Goal: Communication & Community: Connect with others

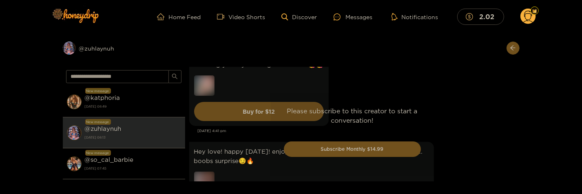
scroll to position [3372, 0]
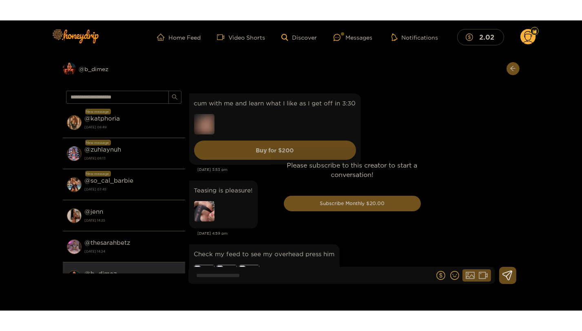
scroll to position [1683, 0]
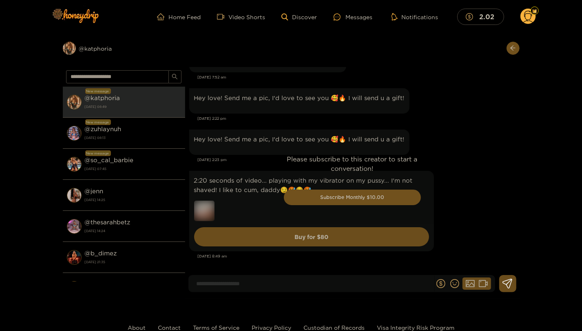
scroll to position [1103, 0]
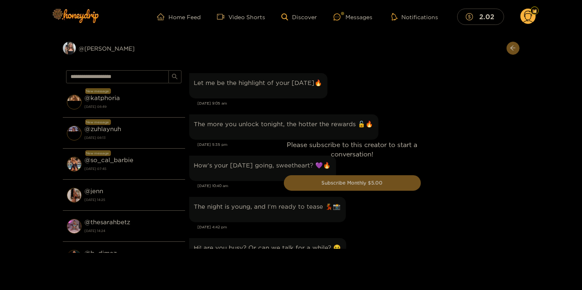
scroll to position [874, 0]
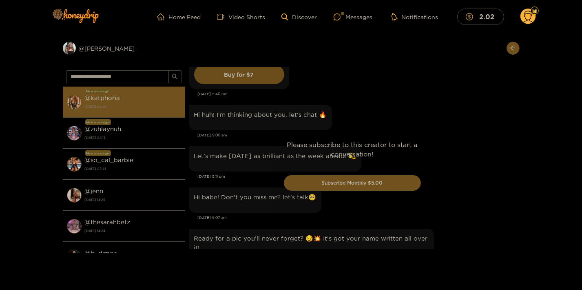
click at [128, 103] on strong "[DATE] 08:49" at bounding box center [133, 106] width 96 height 7
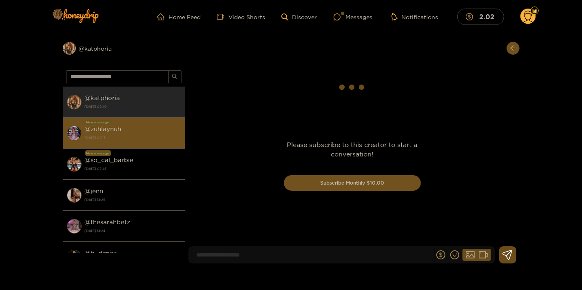
drag, startPoint x: 132, startPoint y: 139, endPoint x: 129, endPoint y: 129, distance: 10.2
click at [132, 138] on strong "[DATE] 08:13" at bounding box center [133, 137] width 96 height 7
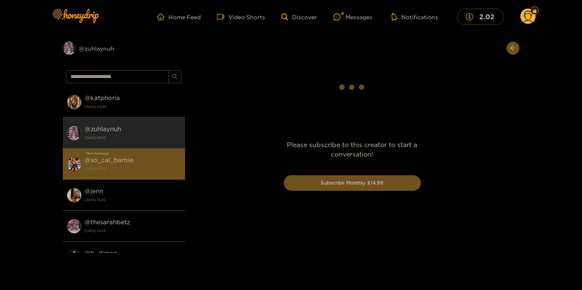
click at [122, 161] on strong "@ so_cal_barbie" at bounding box center [109, 159] width 49 height 7
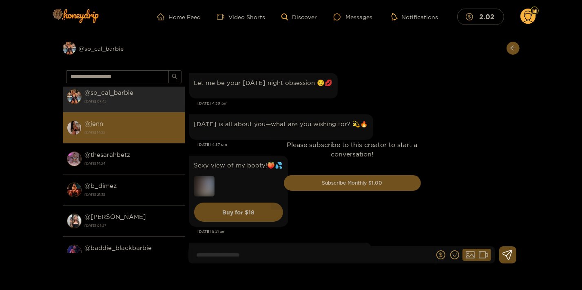
scroll to position [88, 0]
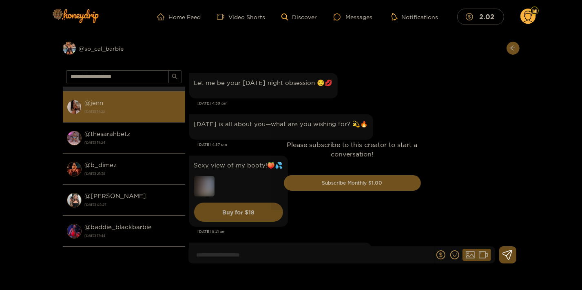
click at [125, 188] on li "@ kendra 17 July 2025 08:27" at bounding box center [124, 199] width 122 height 31
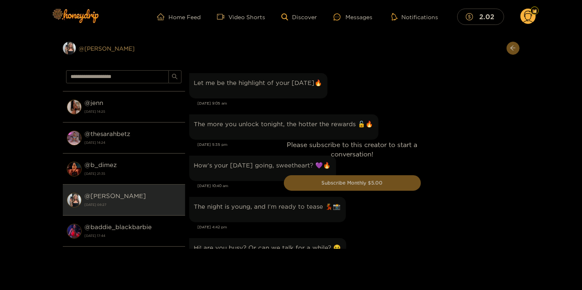
click at [89, 46] on div "Preview @ kendra" at bounding box center [124, 48] width 122 height 13
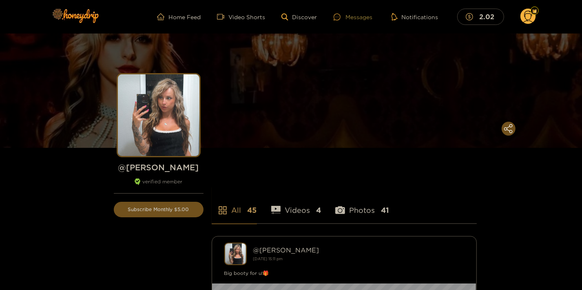
click at [355, 20] on div "Messages" at bounding box center [353, 16] width 39 height 9
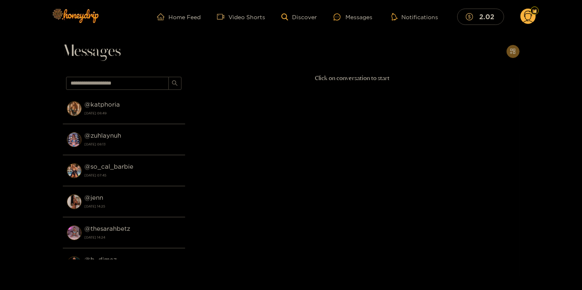
click at [528, 19] on circle at bounding box center [529, 17] width 16 height 16
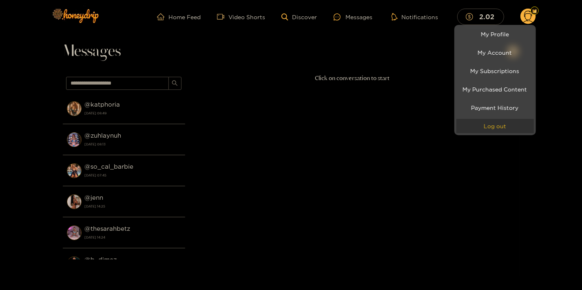
click at [498, 125] on button "Log out" at bounding box center [496, 126] width 78 height 14
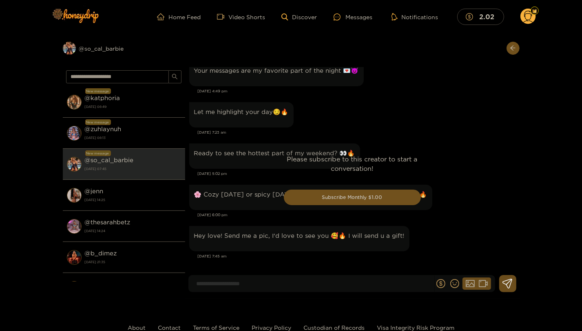
scroll to position [1772, 0]
